Goal: Communication & Community: Answer question/provide support

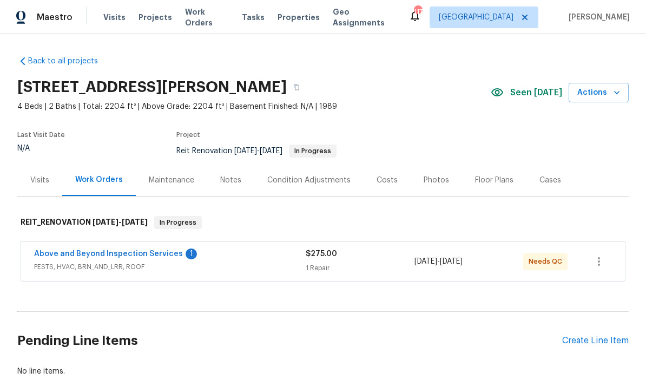
click at [92, 250] on link "Above and Beyond Inspection Services" at bounding box center [108, 254] width 149 height 8
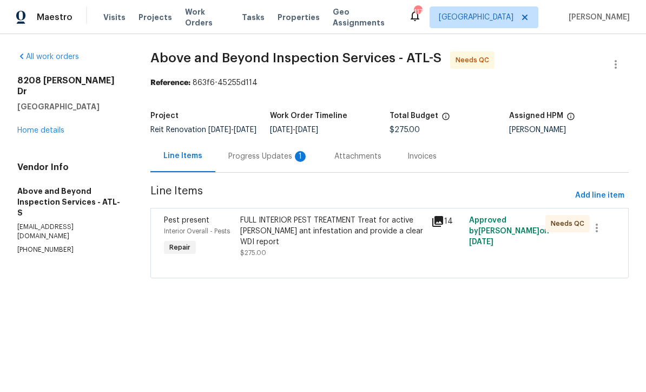
click at [267, 161] on div "Progress Updates 1" at bounding box center [268, 156] width 80 height 11
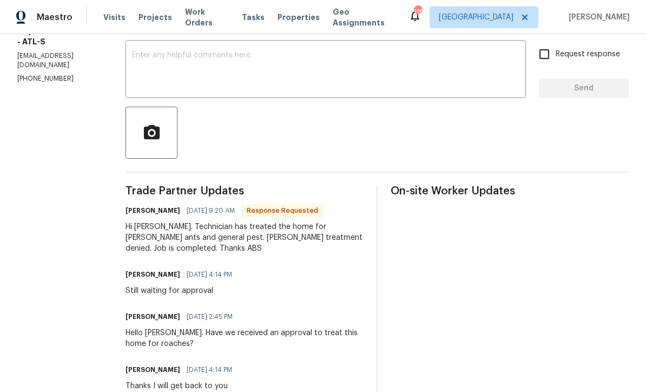
scroll to position [197, 0]
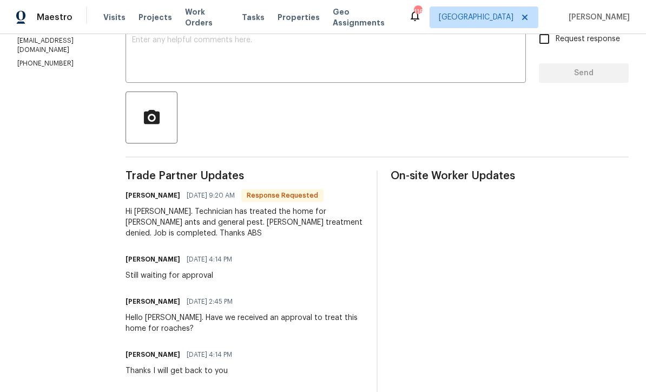
click at [183, 48] on textarea at bounding box center [325, 55] width 387 height 38
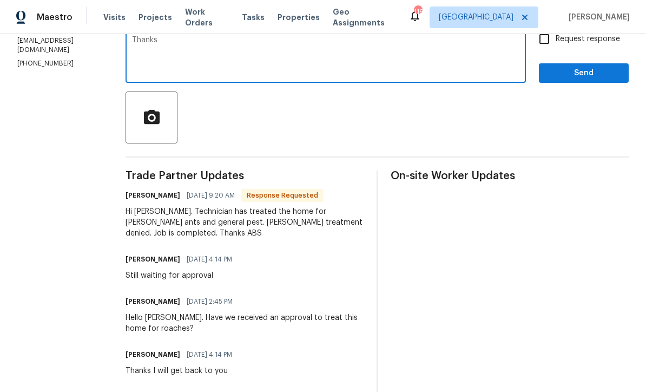
type textarea "Thanks"
click at [571, 77] on span "Send" at bounding box center [583, 74] width 72 height 14
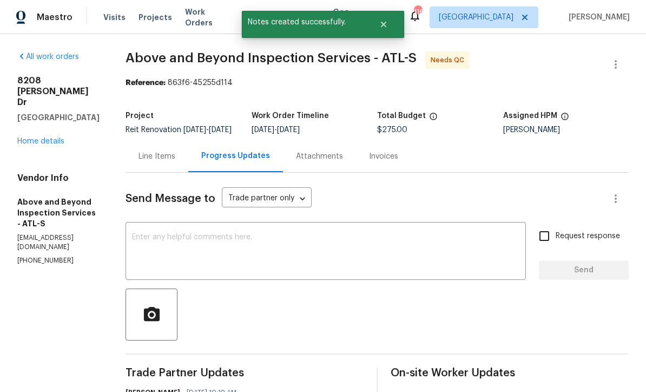
click at [175, 162] on div "Line Items" at bounding box center [156, 156] width 37 height 11
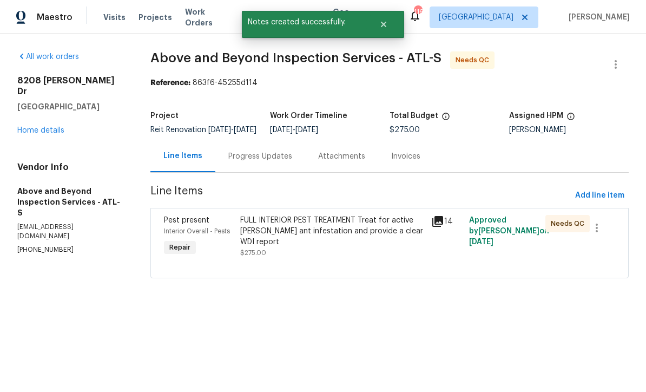
click at [311, 229] on div "FULL INTERIOR PEST TREATMENT Treat for active carpenter ant infestation and pro…" at bounding box center [332, 231] width 184 height 32
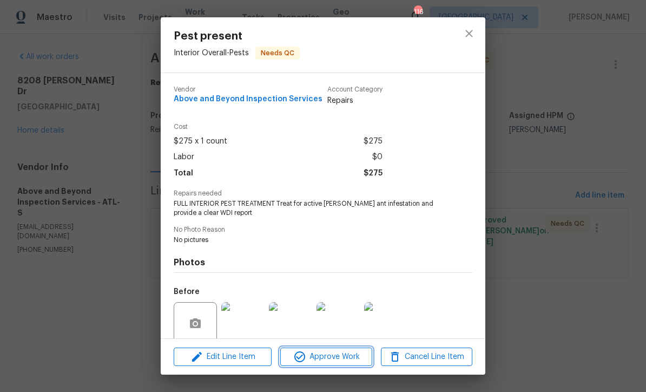
click at [323, 360] on span "Approve Work" at bounding box center [325, 357] width 85 height 14
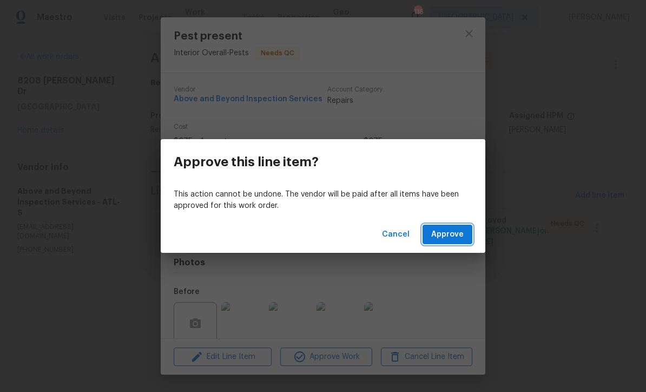
click at [452, 228] on span "Approve" at bounding box center [447, 235] width 32 height 14
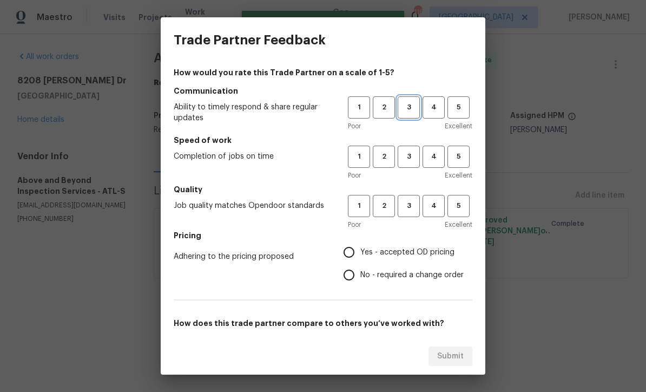
click at [406, 101] on span "3" at bounding box center [409, 107] width 20 height 12
click at [413, 162] on span "3" at bounding box center [409, 156] width 20 height 12
click at [408, 209] on span "3" at bounding box center [409, 206] width 20 height 12
click at [353, 249] on input "Yes - accepted OD pricing" at bounding box center [349, 252] width 23 height 23
radio input "true"
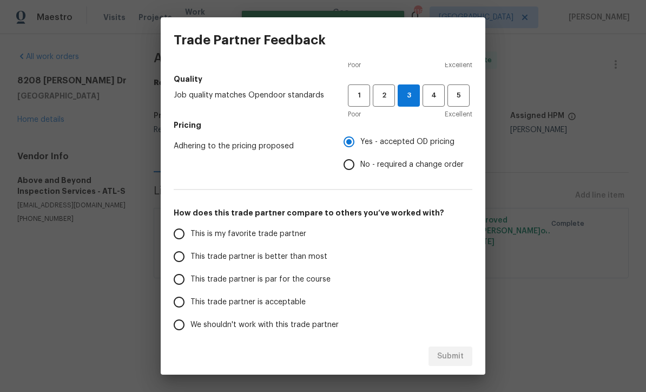
scroll to position [111, 0]
click at [175, 284] on input "This trade partner is par for the course" at bounding box center [179, 278] width 23 height 23
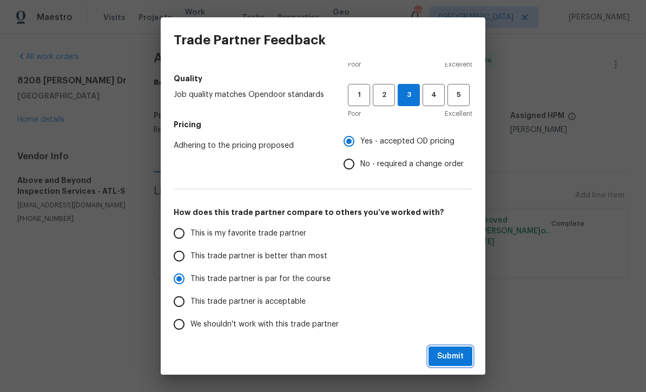
click at [451, 355] on span "Submit" at bounding box center [450, 356] width 27 height 14
radio input "true"
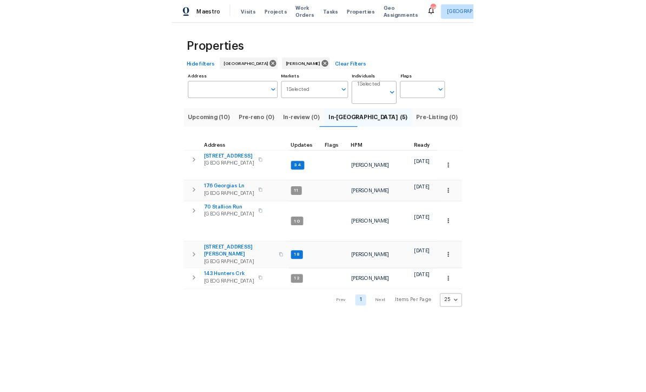
scroll to position [34, 0]
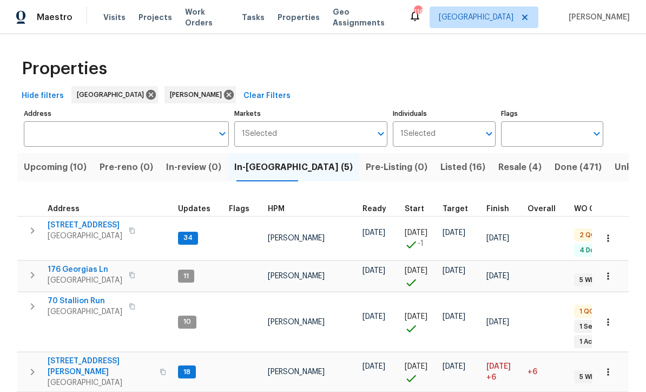
click at [440, 160] on span "Listed (16)" at bounding box center [462, 167] width 45 height 15
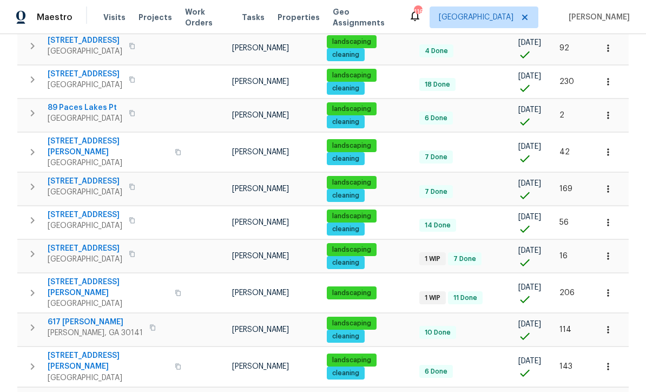
scroll to position [296, 0]
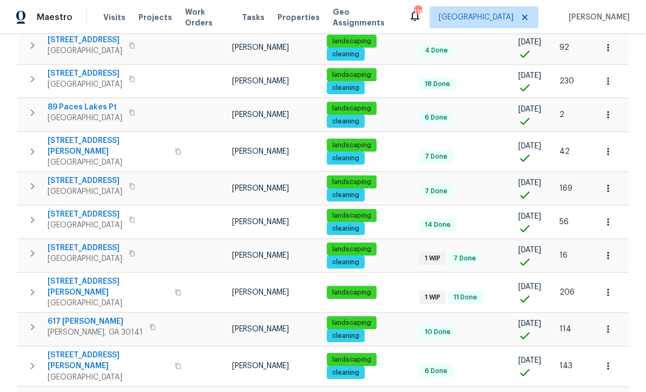
click at [90, 276] on span "[STREET_ADDRESS][PERSON_NAME]" at bounding box center [108, 287] width 121 height 22
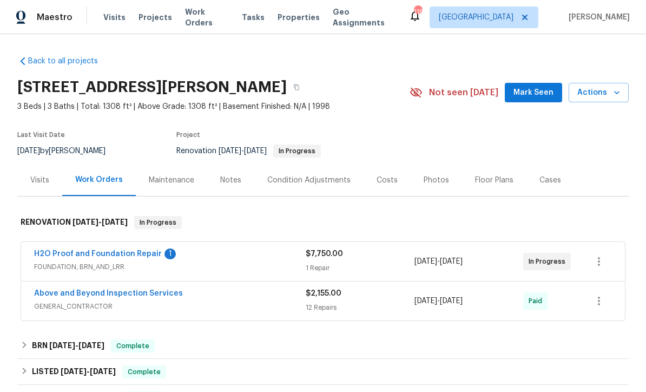
click at [84, 250] on link "H2O Proof and Foundation Repair" at bounding box center [98, 254] width 128 height 8
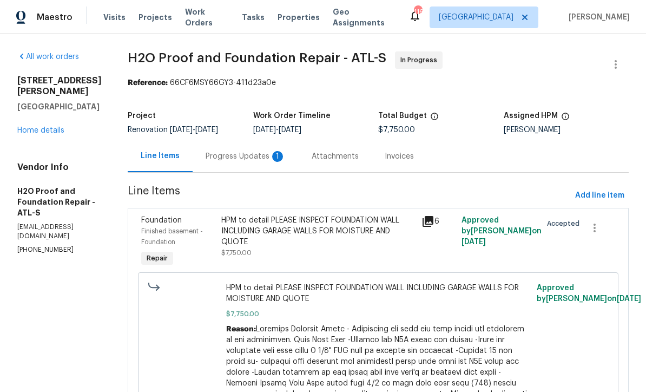
click at [206, 159] on div "Progress Updates 1" at bounding box center [246, 156] width 80 height 11
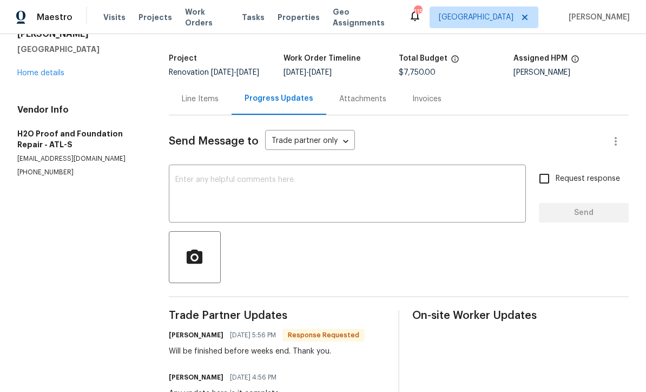
scroll to position [63, 0]
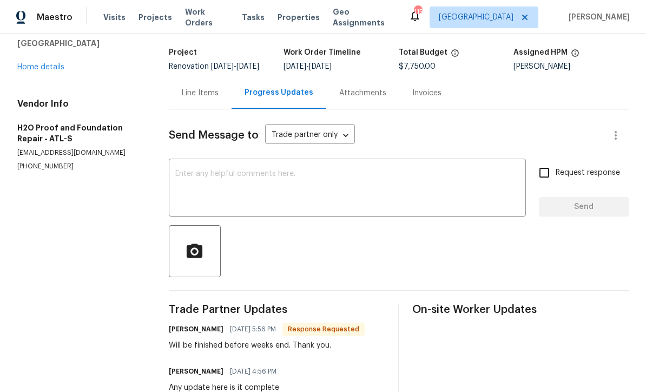
click at [172, 173] on div "x ​" at bounding box center [347, 188] width 357 height 55
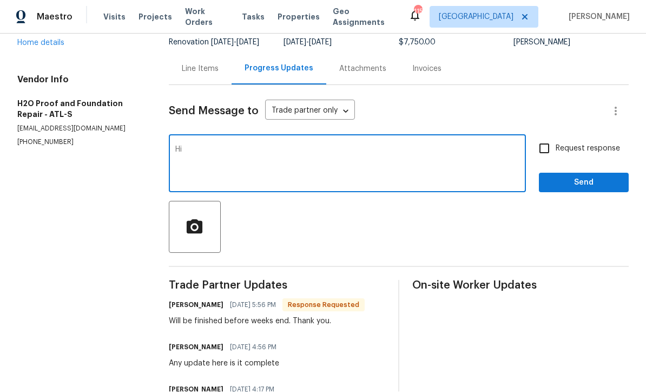
scroll to position [69, 0]
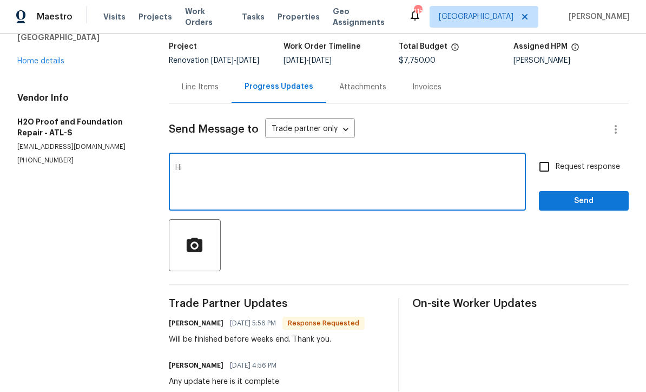
click at [200, 164] on textarea "Hi" at bounding box center [347, 183] width 344 height 38
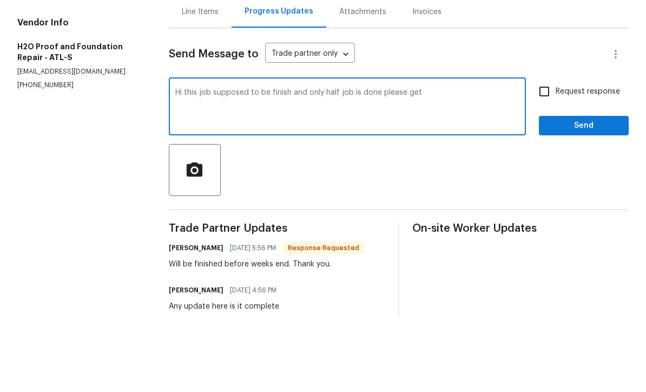
click at [288, 164] on textarea "Hi this job supposed to be finish and only half job is done please get" at bounding box center [347, 183] width 344 height 38
click at [435, 164] on textarea "Hi this job supposed to be finish 8/30 and only half job is done please get" at bounding box center [347, 183] width 344 height 38
type textarea "Hi this job supposed to be finish 8/30 and only half job is done please get thi…"
click at [190, 236] on icon "button" at bounding box center [194, 245] width 19 height 19
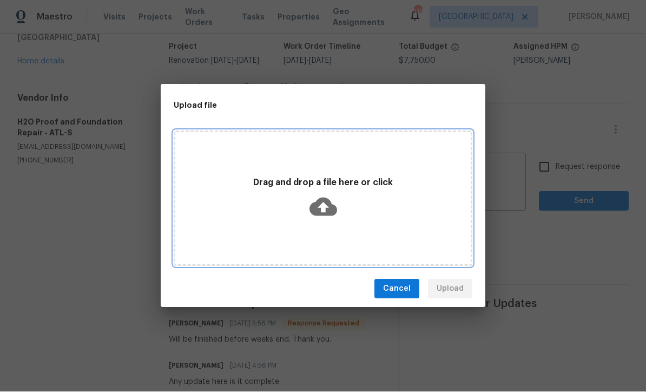
click at [324, 206] on icon at bounding box center [323, 207] width 28 height 28
